Goal: Information Seeking & Learning: Stay updated

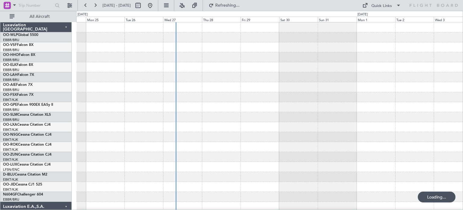
click at [200, 93] on div at bounding box center [269, 186] width 387 height 328
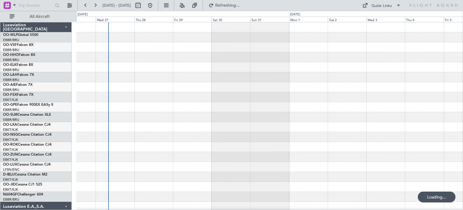
click at [186, 100] on div at bounding box center [269, 186] width 387 height 328
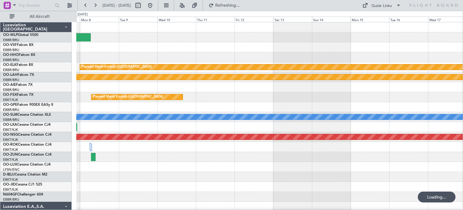
click at [229, 125] on div "Planned Maint Kortrijk-[GEOGRAPHIC_DATA] Planned [GEOGRAPHIC_DATA][PERSON_NAME]…" at bounding box center [269, 196] width 387 height 348
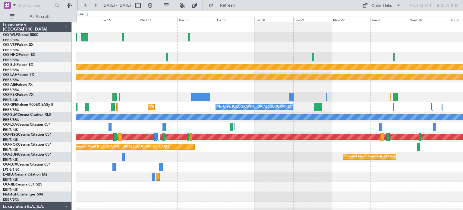
click at [246, 93] on div "Planned Maint Kortrijk-[GEOGRAPHIC_DATA] Planned [GEOGRAPHIC_DATA][PERSON_NAME]…" at bounding box center [269, 196] width 387 height 348
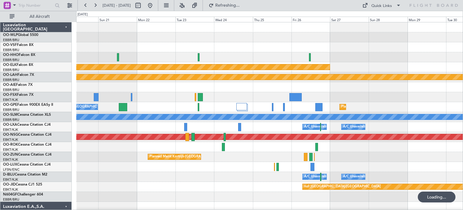
click at [194, 88] on div at bounding box center [269, 87] width 387 height 10
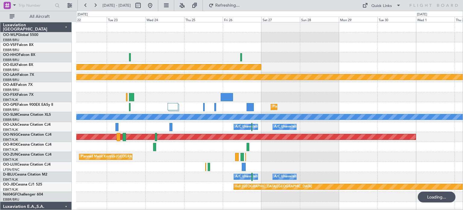
click at [213, 93] on div "Planned Maint Kortrijk-[GEOGRAPHIC_DATA] Planned [GEOGRAPHIC_DATA][PERSON_NAME]…" at bounding box center [269, 196] width 387 height 348
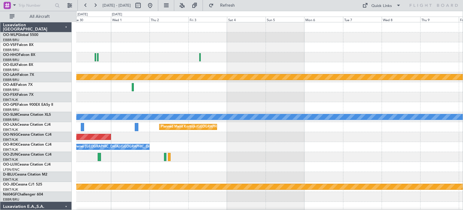
click at [303, 127] on div "Planned Maint Kortrijk-[GEOGRAPHIC_DATA] A/C Unavailable" at bounding box center [269, 127] width 387 height 10
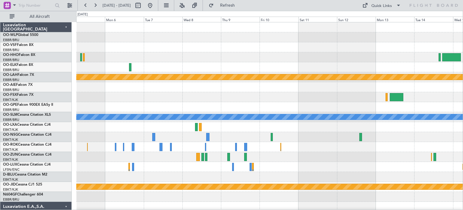
click at [212, 112] on div "Planned Maint [PERSON_NAME]-[GEOGRAPHIC_DATA][PERSON_NAME] ([GEOGRAPHIC_DATA][P…" at bounding box center [269, 186] width 387 height 328
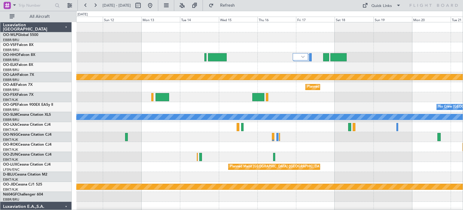
click at [173, 128] on div "Planned Maint [PERSON_NAME]-[GEOGRAPHIC_DATA][PERSON_NAME] ([GEOGRAPHIC_DATA][P…" at bounding box center [269, 186] width 387 height 328
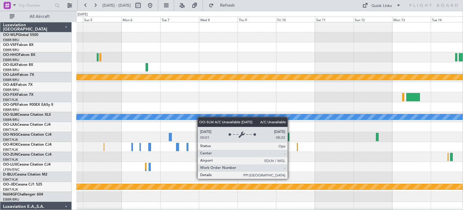
click at [393, 119] on div "Planned Maint [PERSON_NAME]-[GEOGRAPHIC_DATA][PERSON_NAME] ([GEOGRAPHIC_DATA][P…" at bounding box center [269, 186] width 387 height 328
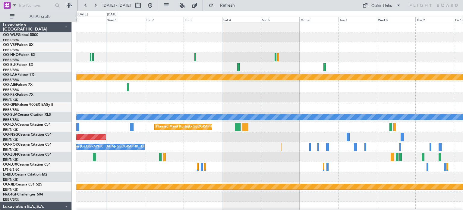
click at [372, 105] on div at bounding box center [269, 107] width 387 height 10
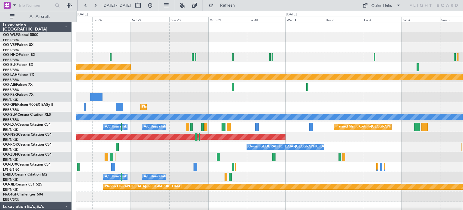
click at [359, 120] on div "Planned Maint Kortrijk-[GEOGRAPHIC_DATA] Planned [GEOGRAPHIC_DATA][PERSON_NAME]…" at bounding box center [269, 186] width 387 height 328
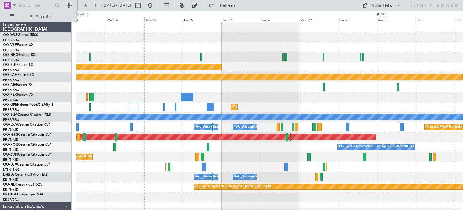
click at [264, 121] on div "A/C Unavailable [GEOGRAPHIC_DATA]" at bounding box center [269, 117] width 387 height 10
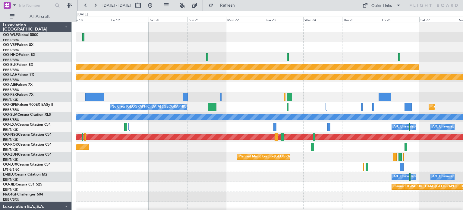
click at [349, 109] on div "Planned Maint Kortrijk-[GEOGRAPHIC_DATA] Planned [GEOGRAPHIC_DATA][PERSON_NAME]…" at bounding box center [269, 186] width 387 height 328
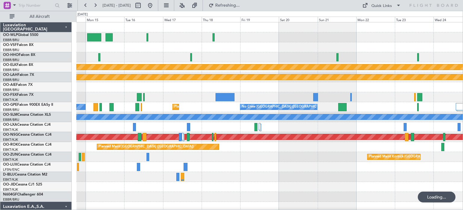
click at [294, 129] on div "A/C Unavailable [GEOGRAPHIC_DATA] ([GEOGRAPHIC_DATA] National)" at bounding box center [269, 127] width 387 height 10
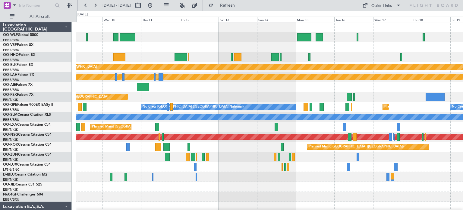
click at [388, 112] on div "A/C Unavailable [GEOGRAPHIC_DATA]" at bounding box center [269, 117] width 387 height 10
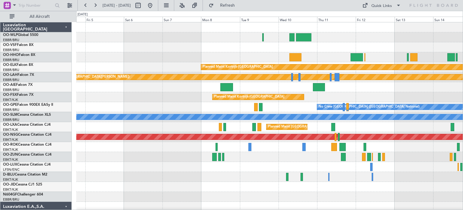
click at [399, 125] on div "Planned Maint [GEOGRAPHIC_DATA] ([GEOGRAPHIC_DATA] National)" at bounding box center [269, 127] width 387 height 10
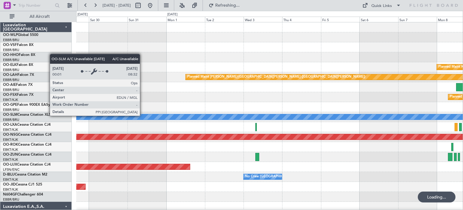
click at [379, 118] on div "A/C Unavailable [GEOGRAPHIC_DATA]" at bounding box center [269, 116] width 1159 height 5
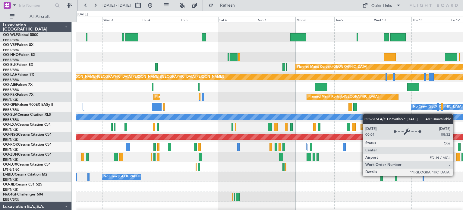
click at [261, 116] on div "Planned Maint Kortrijk-[GEOGRAPHIC_DATA] Planned [GEOGRAPHIC_DATA][PERSON_NAME]…" at bounding box center [269, 206] width 387 height 368
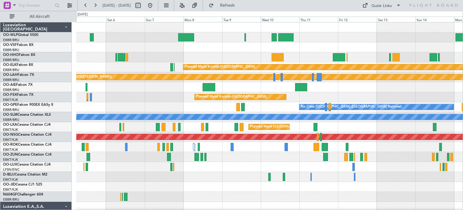
click at [201, 107] on div "No Crew [GEOGRAPHIC_DATA] ([GEOGRAPHIC_DATA] National) Planned Maint [GEOGRAPHI…" at bounding box center [269, 107] width 387 height 10
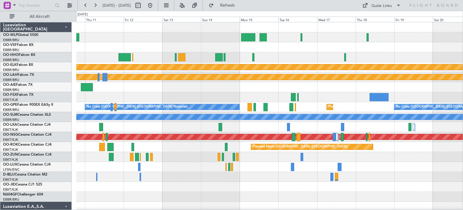
click at [254, 133] on div "Planned Maint Kortrijk-[GEOGRAPHIC_DATA] Planned [GEOGRAPHIC_DATA][PERSON_NAME]…" at bounding box center [269, 196] width 387 height 348
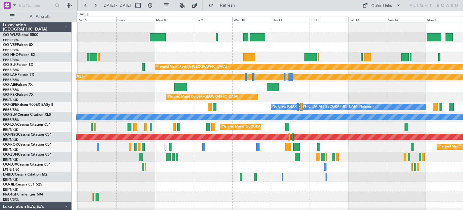
click at [343, 93] on div "Planned Maint Kortrijk-[GEOGRAPHIC_DATA] Planned Maint [GEOGRAPHIC_DATA]-[GEOGR…" at bounding box center [269, 97] width 387 height 10
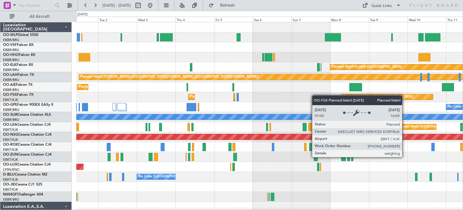
click at [345, 95] on div "Planned Maint Kortrijk-[GEOGRAPHIC_DATA] Planned [GEOGRAPHIC_DATA][PERSON_NAME]…" at bounding box center [269, 196] width 387 height 348
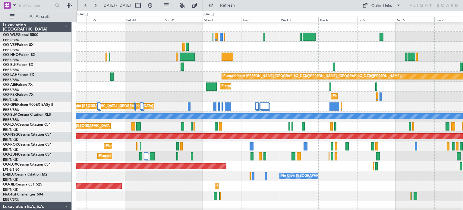
scroll to position [1, 0]
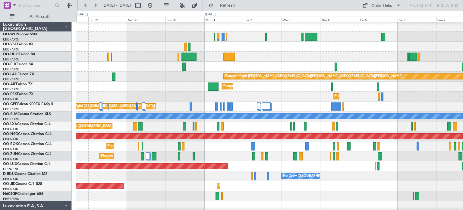
click at [322, 108] on div "Planned Maint [GEOGRAPHIC_DATA] ([GEOGRAPHIC_DATA] National)" at bounding box center [269, 106] width 387 height 10
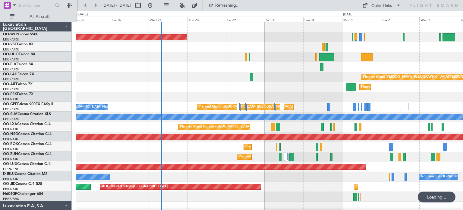
scroll to position [0, 0]
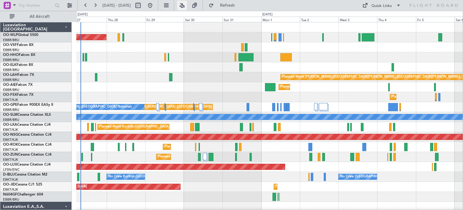
click at [187, 6] on button at bounding box center [182, 6] width 10 height 10
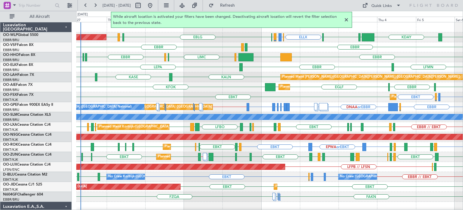
click at [346, 19] on div at bounding box center [346, 19] width 7 height 7
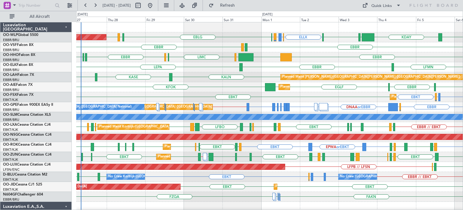
click at [213, 83] on div "KFOK [GEOGRAPHIC_DATA] [GEOGRAPHIC_DATA] [GEOGRAPHIC_DATA] [GEOGRAPHIC_DATA] Pl…" at bounding box center [269, 87] width 387 height 10
click at [328, 191] on div "FZQA FAKN [PERSON_NAME] FAKN" at bounding box center [269, 196] width 387 height 10
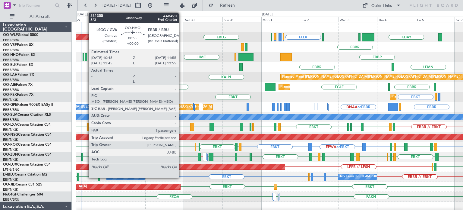
click at [86, 58] on div at bounding box center [86, 57] width 2 height 8
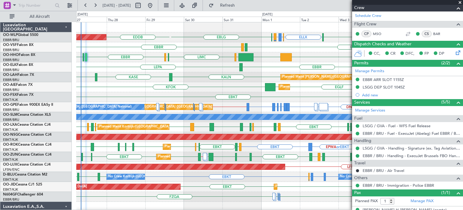
scroll to position [100, 0]
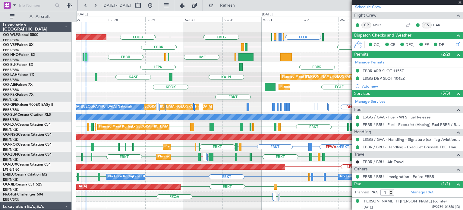
click at [459, 1] on span at bounding box center [460, 2] width 6 height 5
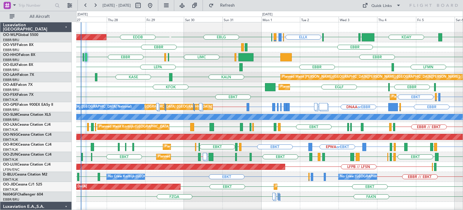
type input "0"
click at [334, 56] on div "EBBR [GEOGRAPHIC_DATA] LFMV [GEOGRAPHIC_DATA] KTEB [GEOGRAPHIC_DATA] LIMC [GEOG…" at bounding box center [269, 57] width 387 height 10
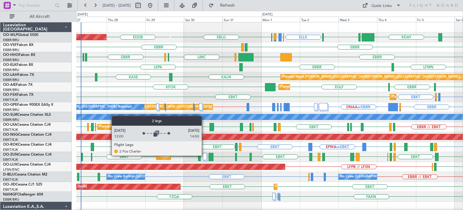
click at [204, 155] on div at bounding box center [205, 156] width 4 height 7
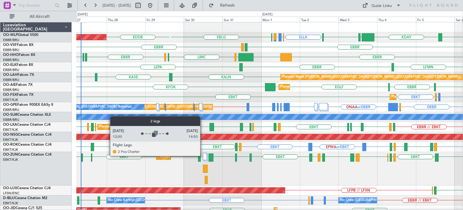
click at [203, 155] on div at bounding box center [205, 156] width 4 height 7
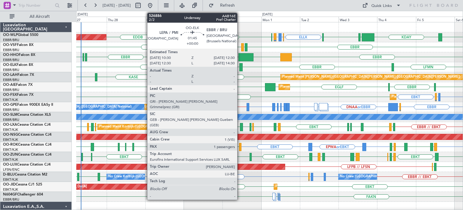
click at [240, 65] on div at bounding box center [240, 67] width 3 height 8
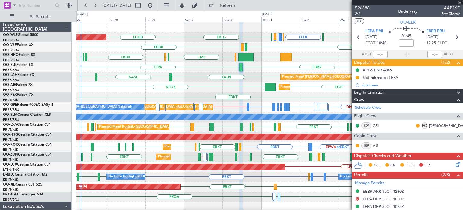
click at [460, 1] on span at bounding box center [460, 2] width 6 height 5
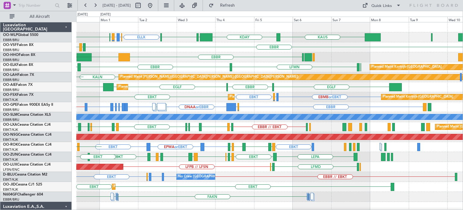
click at [254, 72] on div "ELLX EBBR or ELLX LIRZ or ELLX ELLX [PERSON_NAME] KDAY EBLG LIML EBLG EDDB [GEO…" at bounding box center [269, 211] width 387 height 378
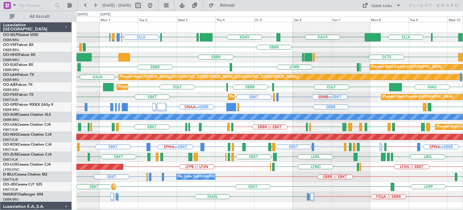
click at [301, 63] on div "ELLX EBBR or ELLX LIRZ or ELLX ELLX LIML ELLX [PERSON_NAME] KDAY EBLG LIML EBLG…" at bounding box center [269, 201] width 387 height 358
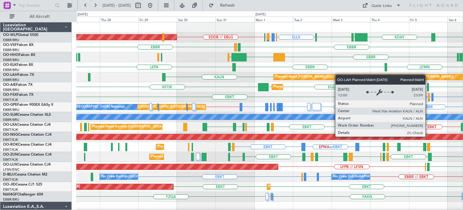
click at [349, 77] on div "ELLX EBBR or ELLX LIRZ or ELLX ELLX [PERSON_NAME] KDAY EBLG LIML EDDB // EBLG P…" at bounding box center [269, 201] width 387 height 358
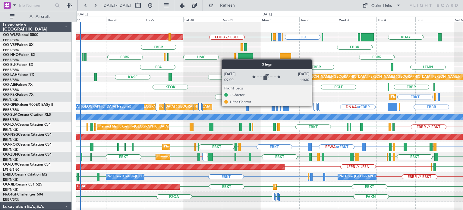
click at [315, 106] on div at bounding box center [315, 106] width 3 height 7
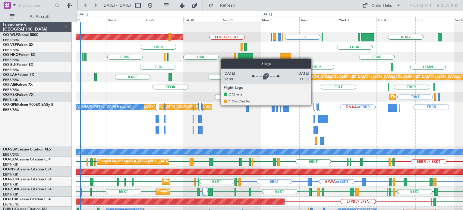
click at [314, 105] on div at bounding box center [315, 106] width 3 height 7
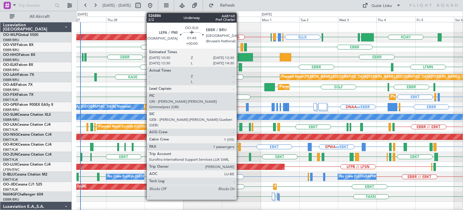
click at [239, 65] on div at bounding box center [240, 67] width 3 height 8
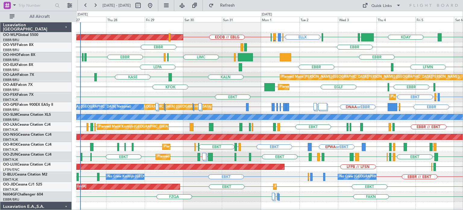
click at [260, 56] on div "EBBR KTEB [GEOGRAPHIC_DATA] LIMC [GEOGRAPHIC_DATA] [GEOGRAPHIC_DATA] [GEOGRAPHI…" at bounding box center [269, 57] width 387 height 10
click at [317, 48] on div "EBBR LEGE [GEOGRAPHIC_DATA]" at bounding box center [269, 47] width 387 height 10
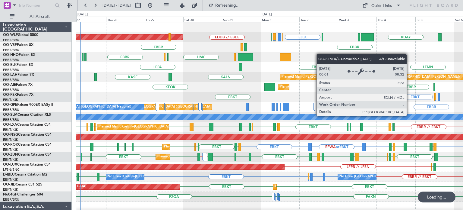
click at [236, 115] on div "A/C Unavailable [GEOGRAPHIC_DATA]" at bounding box center [284, 116] width 1130 height 5
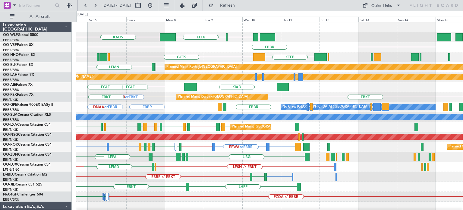
click at [201, 62] on div "ELLX [PERSON_NAME] LTCG LIML KDAY EBLG LIML [GEOGRAPHIC_DATA] GCTS GMMH [GEOGRA…" at bounding box center [269, 201] width 387 height 358
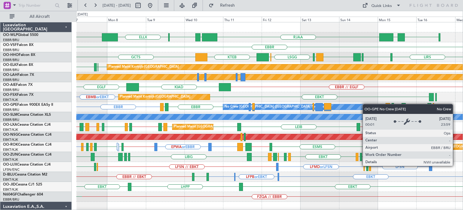
click at [364, 104] on div "ELLX [PERSON_NAME] ELLX UBBB RJAA LTCG LIML [GEOGRAPHIC_DATA] GCTS LIRS [GEOGRA…" at bounding box center [269, 196] width 387 height 348
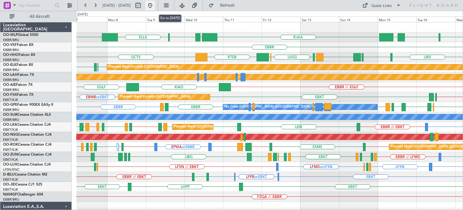
click at [155, 5] on button at bounding box center [150, 6] width 10 height 10
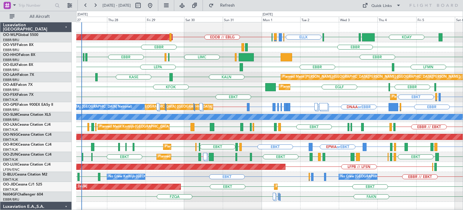
click at [206, 64] on div "LFMN [GEOGRAPHIC_DATA] LEPA Planned Maint [GEOGRAPHIC_DATA]-[GEOGRAPHIC_DATA]" at bounding box center [269, 67] width 387 height 10
click at [252, 77] on div "Planned Maint [PERSON_NAME]-[GEOGRAPHIC_DATA][PERSON_NAME] ([GEOGRAPHIC_DATA][P…" at bounding box center [269, 77] width 387 height 10
click at [204, 74] on div "Planned Maint [PERSON_NAME]-[GEOGRAPHIC_DATA][PERSON_NAME] ([GEOGRAPHIC_DATA][P…" at bounding box center [269, 77] width 387 height 10
click at [202, 65] on div "LFMN [GEOGRAPHIC_DATA] LEPA Planned Maint [GEOGRAPHIC_DATA]-[GEOGRAPHIC_DATA]" at bounding box center [269, 67] width 387 height 10
click at [206, 71] on div "LFMN [GEOGRAPHIC_DATA] LEPA Planned Maint [GEOGRAPHIC_DATA]-[GEOGRAPHIC_DATA]" at bounding box center [269, 67] width 387 height 10
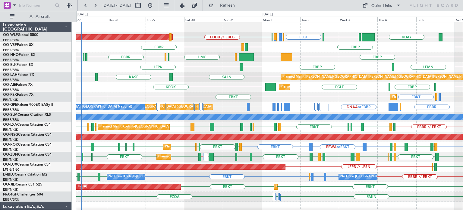
click at [159, 81] on div "Planned Maint [PERSON_NAME]-[GEOGRAPHIC_DATA][PERSON_NAME] ([GEOGRAPHIC_DATA][P…" at bounding box center [269, 77] width 387 height 10
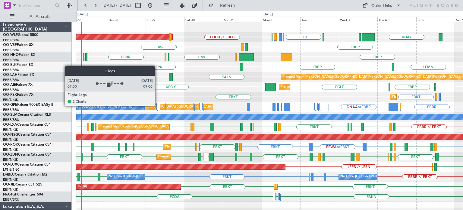
click at [158, 105] on div at bounding box center [158, 106] width 2 height 7
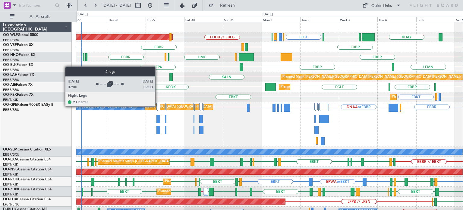
click at [158, 106] on div at bounding box center [158, 106] width 2 height 7
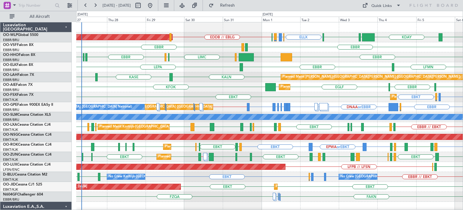
click at [194, 90] on div "KFOK [GEOGRAPHIC_DATA] [GEOGRAPHIC_DATA] [GEOGRAPHIC_DATA] [GEOGRAPHIC_DATA] Pl…" at bounding box center [269, 87] width 387 height 10
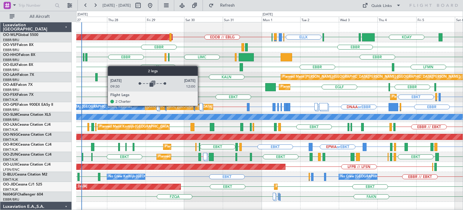
click at [201, 105] on div at bounding box center [200, 106] width 3 height 7
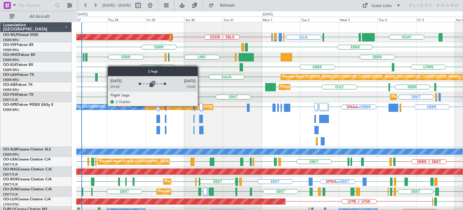
click at [201, 106] on div at bounding box center [200, 106] width 3 height 7
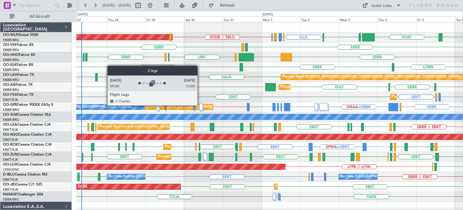
click at [200, 105] on div at bounding box center [200, 106] width 3 height 7
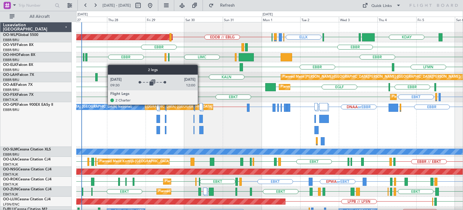
click at [201, 104] on div at bounding box center [200, 106] width 3 height 7
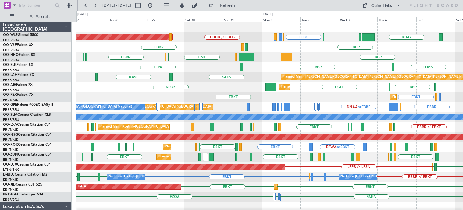
click at [194, 79] on div "KALN [GEOGRAPHIC_DATA] KHND Planned [GEOGRAPHIC_DATA][PERSON_NAME]-[GEOGRAPHIC_…" at bounding box center [269, 77] width 387 height 10
click at [200, 77] on div "KALN [GEOGRAPHIC_DATA] KHND Planned [GEOGRAPHIC_DATA][PERSON_NAME]-[GEOGRAPHIC_…" at bounding box center [269, 77] width 387 height 10
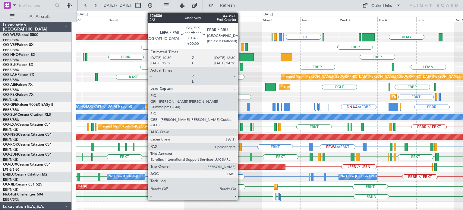
click at [241, 65] on div at bounding box center [241, 67] width 3 height 8
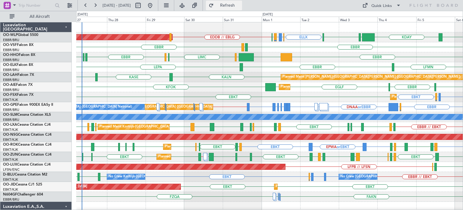
click at [236, 4] on span "Refresh" at bounding box center [227, 5] width 25 height 4
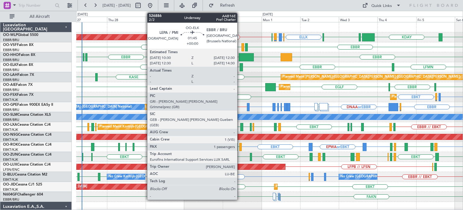
click at [240, 65] on div at bounding box center [241, 67] width 3 height 8
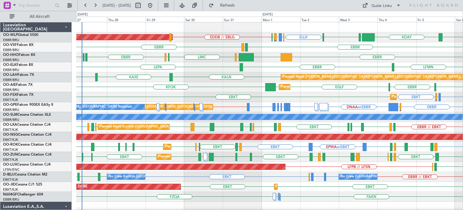
click at [316, 53] on div "EBBR [GEOGRAPHIC_DATA] LFMV [GEOGRAPHIC_DATA] KTEB [GEOGRAPHIC_DATA] LIMC [GEOG…" at bounding box center [269, 57] width 387 height 10
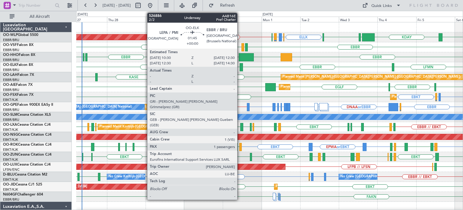
click at [240, 65] on div at bounding box center [241, 67] width 3 height 8
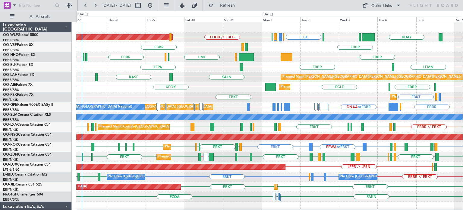
click at [258, 65] on div "LEPA LFMN [GEOGRAPHIC_DATA] Planned Maint [GEOGRAPHIC_DATA]-[GEOGRAPHIC_DATA]" at bounding box center [269, 67] width 387 height 10
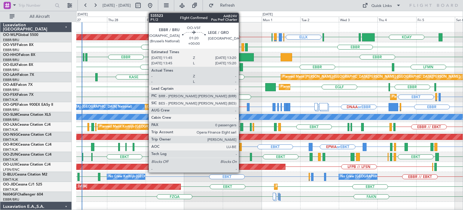
click at [242, 45] on div at bounding box center [243, 47] width 3 height 8
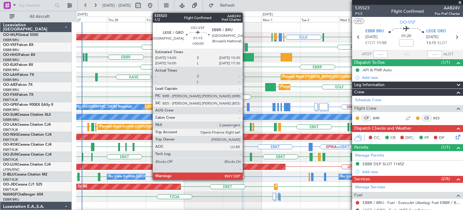
click at [245, 46] on div at bounding box center [246, 47] width 3 height 8
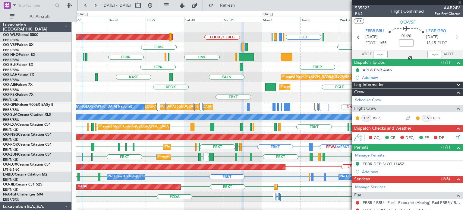
type input "2"
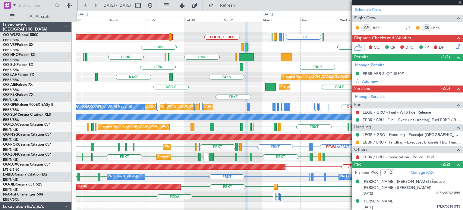
click at [461, 1] on span at bounding box center [460, 2] width 6 height 5
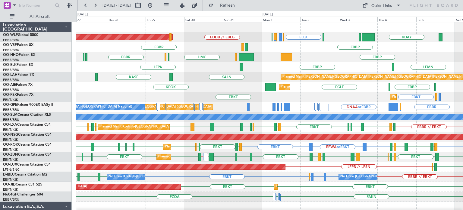
click at [271, 52] on div "EBBR [GEOGRAPHIC_DATA] LFMV [GEOGRAPHIC_DATA] KTEB [GEOGRAPHIC_DATA] LIMC [GEOG…" at bounding box center [269, 57] width 387 height 10
click at [214, 81] on div "Planned Maint [PERSON_NAME]-[GEOGRAPHIC_DATA][PERSON_NAME] ([GEOGRAPHIC_DATA][P…" at bounding box center [269, 77] width 387 height 10
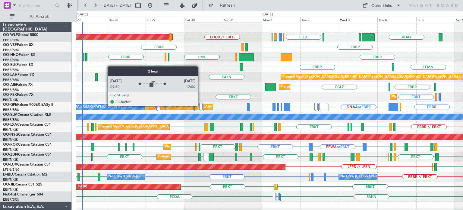
click at [201, 106] on div at bounding box center [200, 106] width 3 height 7
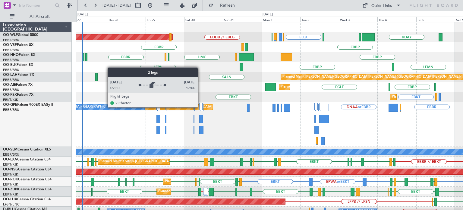
click at [201, 107] on div at bounding box center [200, 106] width 3 height 7
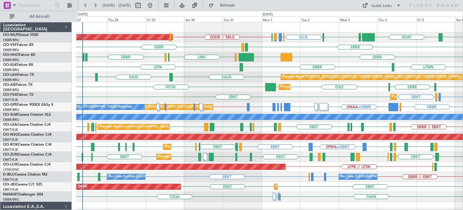
click at [234, 109] on div "EBBR EGHH or [GEOGRAPHIC_DATA] DNAA or EBBR [GEOGRAPHIC_DATA] LRBS or EBBR LRBS…" at bounding box center [269, 107] width 387 height 10
click at [210, 87] on div "KFOK [GEOGRAPHIC_DATA] [GEOGRAPHIC_DATA] [GEOGRAPHIC_DATA] [GEOGRAPHIC_DATA] Pl…" at bounding box center [269, 87] width 387 height 10
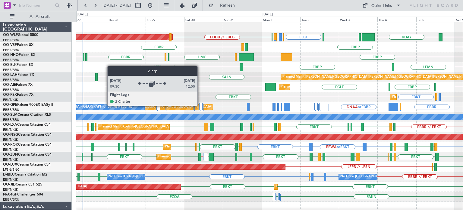
click at [200, 105] on div at bounding box center [200, 106] width 3 height 7
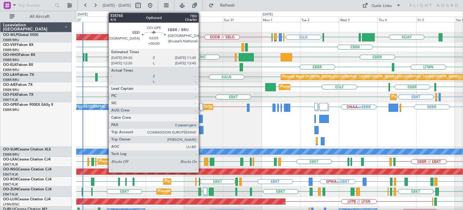
click at [201, 117] on div at bounding box center [201, 119] width 4 height 8
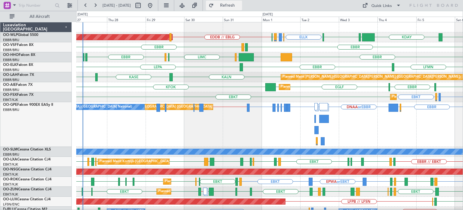
click at [240, 5] on span "Refresh" at bounding box center [227, 5] width 25 height 4
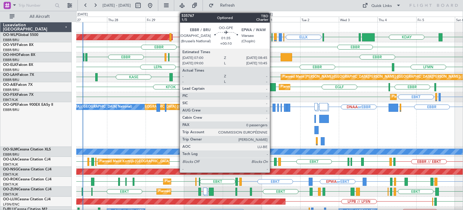
click at [273, 106] on div at bounding box center [274, 107] width 3 height 8
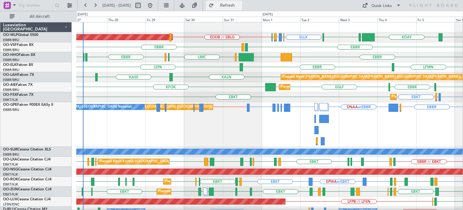
click at [235, 4] on span "Refresh" at bounding box center [227, 5] width 25 height 4
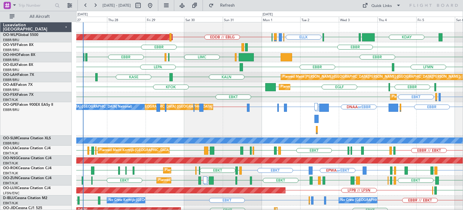
click at [269, 48] on div "EBBR LEGE [GEOGRAPHIC_DATA]" at bounding box center [269, 47] width 387 height 10
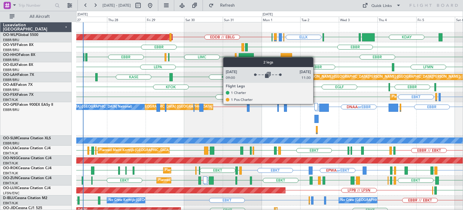
click at [316, 104] on div at bounding box center [316, 106] width 3 height 7
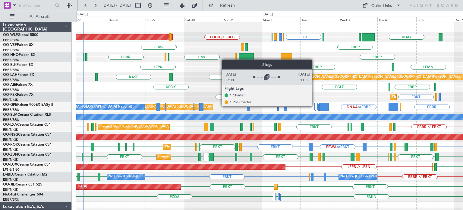
click at [315, 106] on div at bounding box center [316, 106] width 3 height 7
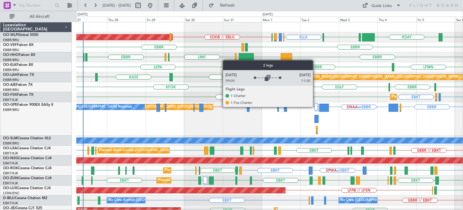
click at [316, 106] on div at bounding box center [316, 106] width 3 height 7
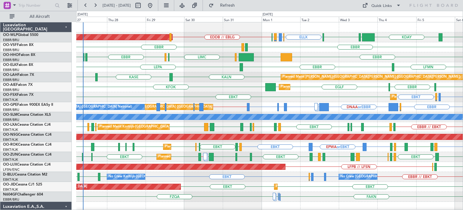
click at [261, 90] on div "EGLF EBBR EGLF KFOK EGLF Planned Maint London (Farnborough)" at bounding box center [269, 87] width 387 height 10
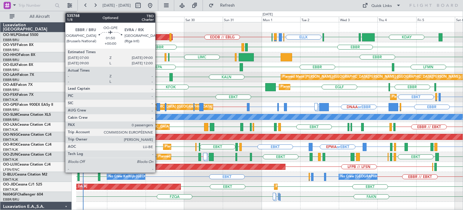
click at [158, 105] on div at bounding box center [158, 107] width 3 height 8
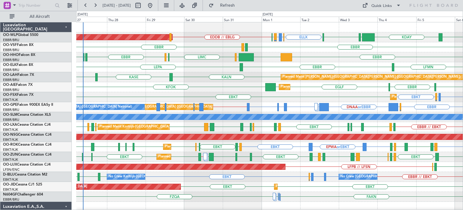
click at [267, 68] on div "LFMN [GEOGRAPHIC_DATA] LEPA Planned Maint [GEOGRAPHIC_DATA]-[GEOGRAPHIC_DATA]" at bounding box center [269, 67] width 387 height 10
click at [240, 5] on span "Refresh" at bounding box center [227, 5] width 25 height 4
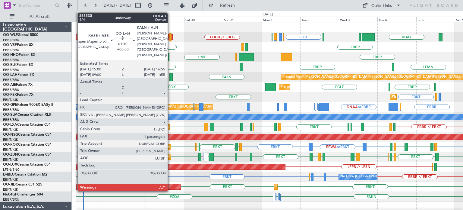
click at [170, 74] on div at bounding box center [170, 77] width 3 height 8
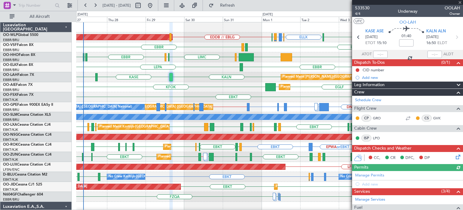
scroll to position [68, 0]
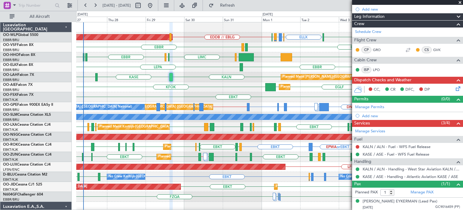
click at [460, 1] on span at bounding box center [460, 2] width 6 height 5
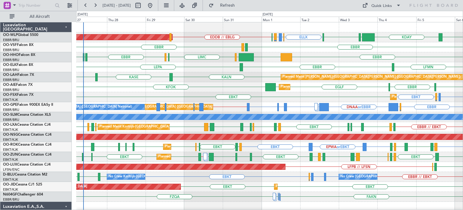
click at [193, 74] on div "KALN [GEOGRAPHIC_DATA] KHND Planned [GEOGRAPHIC_DATA][PERSON_NAME]-[GEOGRAPHIC_…" at bounding box center [269, 77] width 387 height 10
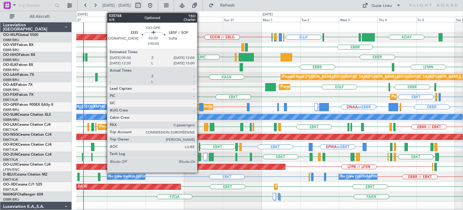
click at [200, 106] on div at bounding box center [201, 107] width 4 height 8
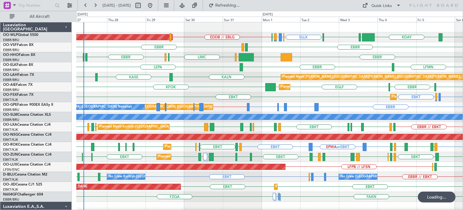
click at [314, 55] on div "EBBR KTEB [GEOGRAPHIC_DATA] LIMC [GEOGRAPHIC_DATA] [GEOGRAPHIC_DATA] [GEOGRAPHI…" at bounding box center [269, 57] width 387 height 10
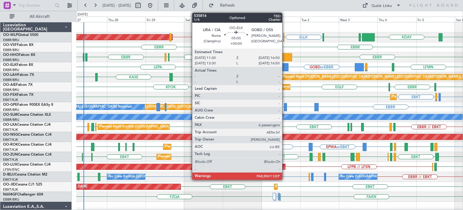
click at [285, 66] on div at bounding box center [284, 67] width 9 height 8
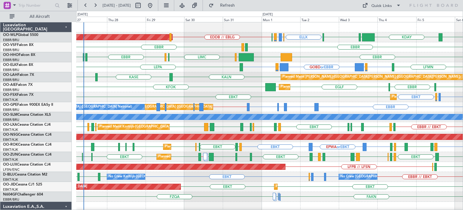
click at [262, 45] on div "EBBR LEGE [GEOGRAPHIC_DATA]" at bounding box center [269, 47] width 387 height 10
click at [302, 50] on div "EBBR LEGE [GEOGRAPHIC_DATA]" at bounding box center [269, 47] width 387 height 10
click at [304, 48] on div "EBBR LEGE [GEOGRAPHIC_DATA]" at bounding box center [269, 47] width 387 height 10
